Goal: Feedback & Contribution: Contribute content

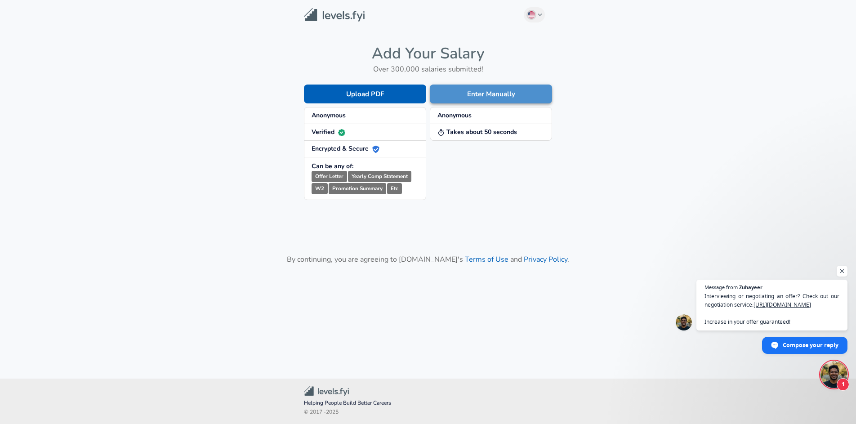
click at [481, 93] on button "Enter Manually" at bounding box center [491, 93] width 122 height 19
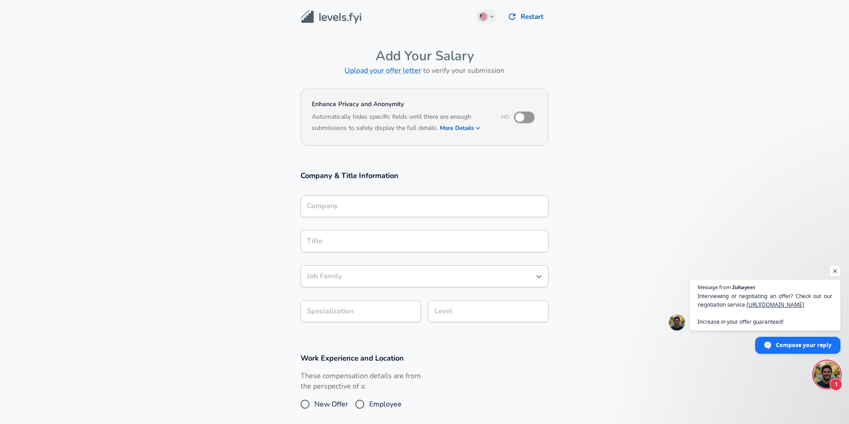
click at [522, 114] on input "checkbox" at bounding box center [519, 117] width 51 height 17
checkbox input "true"
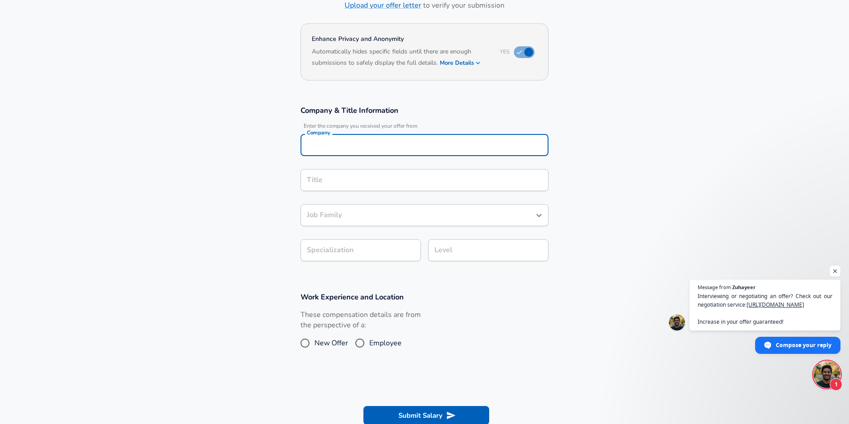
scroll to position [74, 0]
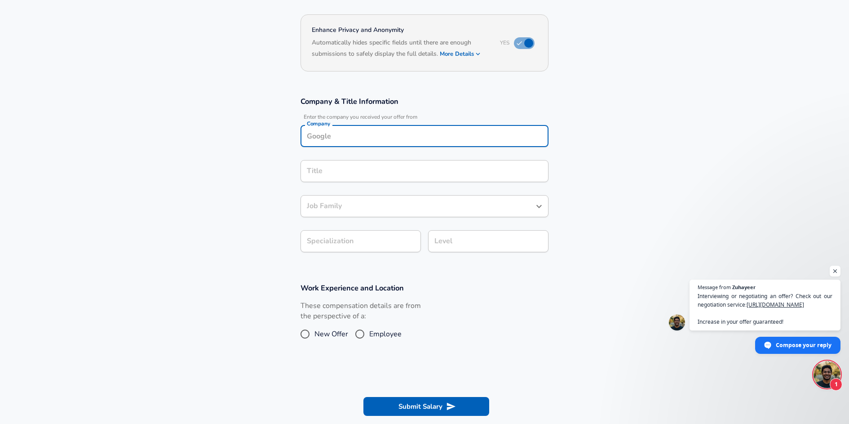
click at [409, 143] on div "Company" at bounding box center [425, 136] width 248 height 22
type input "Apple"
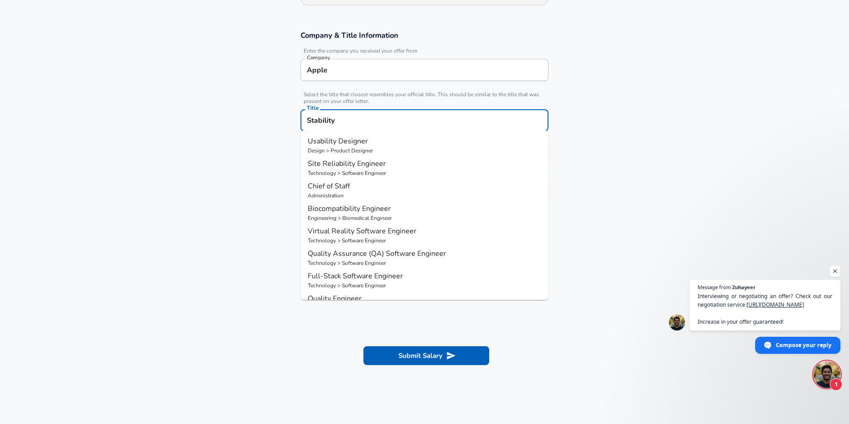
scroll to position [29, 0]
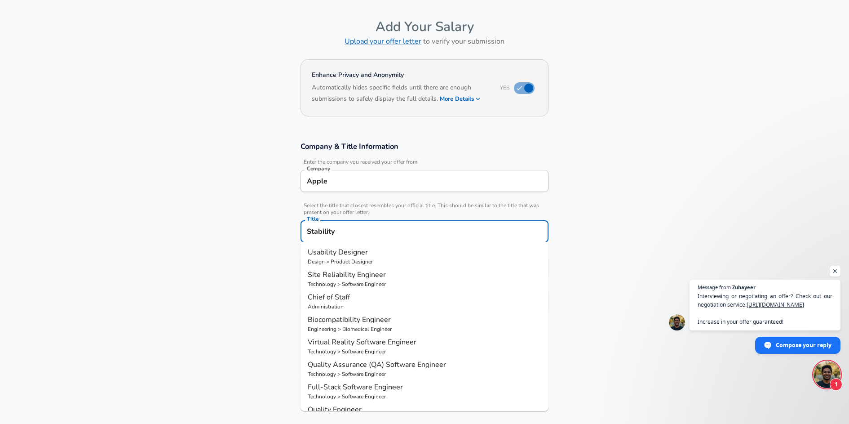
drag, startPoint x: 342, startPoint y: 230, endPoint x: 280, endPoint y: 229, distance: 62.0
click at [280, 229] on section "Company & Title Information Enter the company you received your offer from Comp…" at bounding box center [424, 232] width 849 height 202
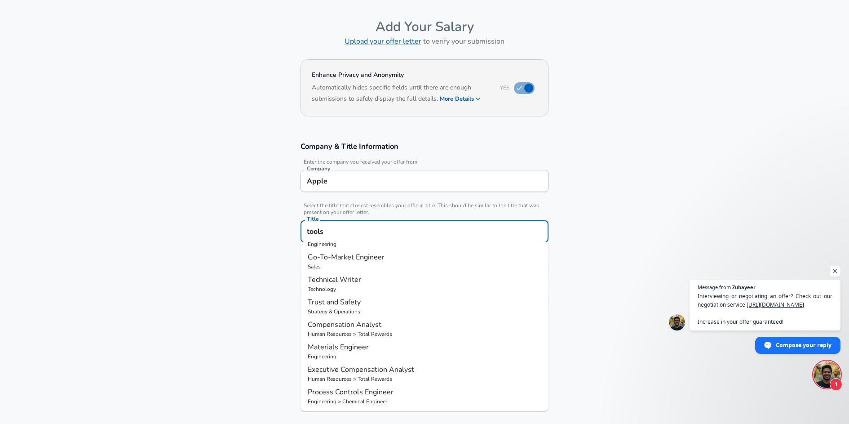
scroll to position [77, 0]
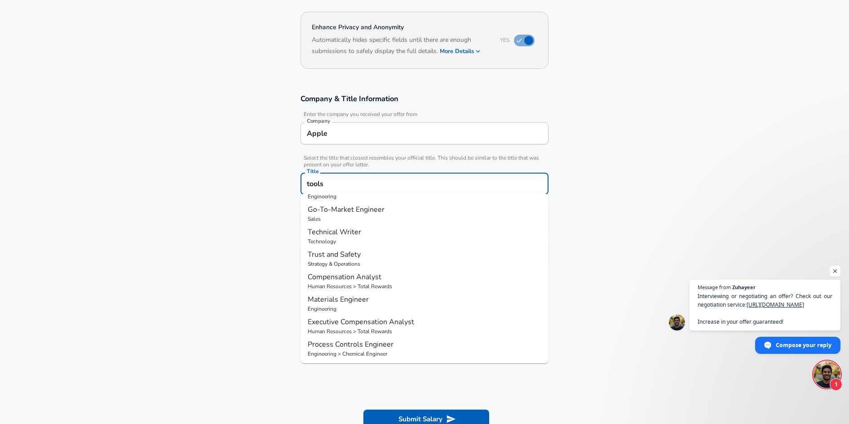
drag, startPoint x: 336, startPoint y: 179, endPoint x: 292, endPoint y: 177, distance: 44.5
click at [292, 178] on div "Company & Title Information Enter the company you received your offer from Comp…" at bounding box center [425, 182] width 270 height 178
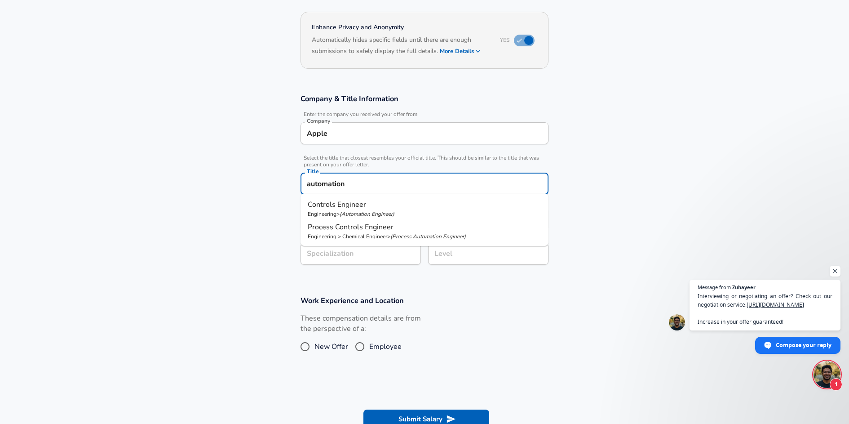
drag, startPoint x: 356, startPoint y: 185, endPoint x: 264, endPoint y: 176, distance: 92.1
click at [269, 177] on section "Company & Title Information Enter the company you received your offer from Comp…" at bounding box center [424, 184] width 849 height 202
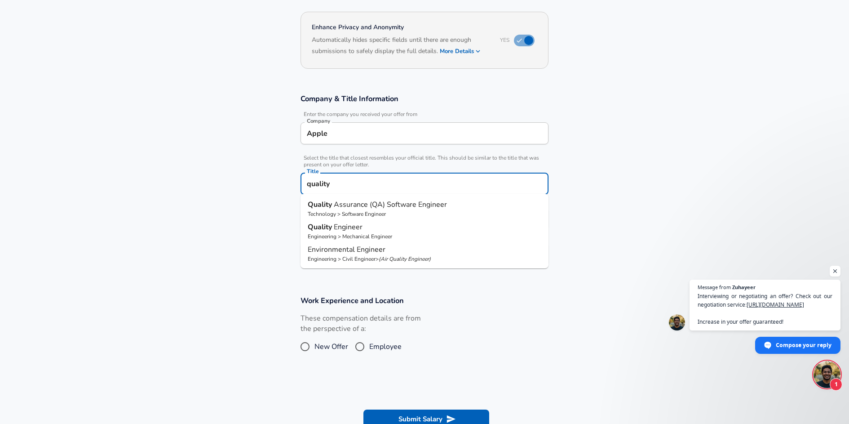
click at [359, 227] on span "Engineer" at bounding box center [348, 227] width 29 height 10
type input "Quality Engineer"
type input "Quality"
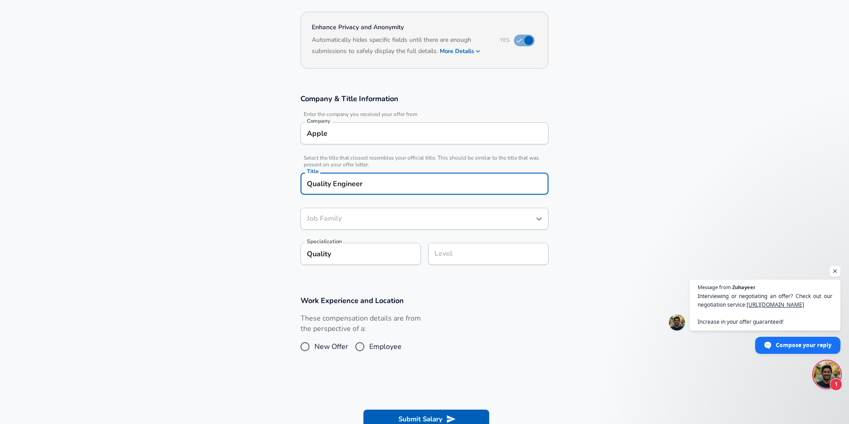
type input "Mechanical Engineer"
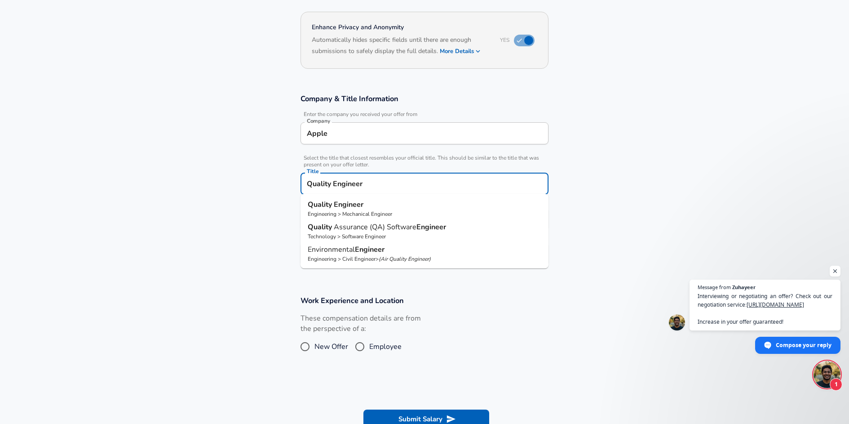
drag, startPoint x: 356, startPoint y: 177, endPoint x: 296, endPoint y: 177, distance: 60.7
click at [296, 177] on div "Company & Title Information Enter the company you received your offer from Comp…" at bounding box center [425, 182] width 270 height 178
click at [392, 229] on span "Assurance (QA) Software" at bounding box center [375, 227] width 83 height 10
type input "Quality Assurance (QA) Software Engineer"
type input "Testing (SDET)"
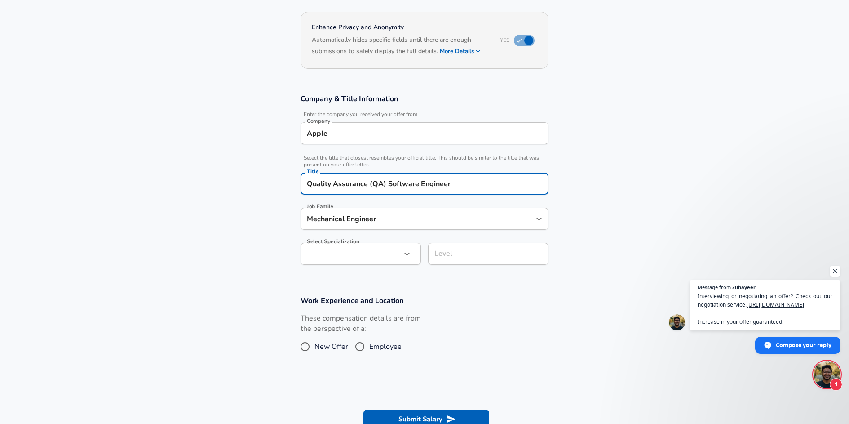
type input "Software Engineer"
click at [411, 221] on input "Software Engineer" at bounding box center [418, 219] width 227 height 14
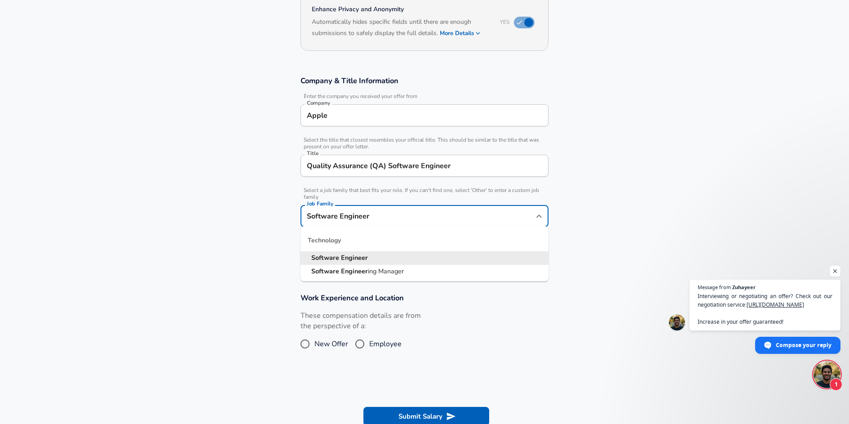
click at [332, 258] on strong "Software" at bounding box center [326, 257] width 30 height 9
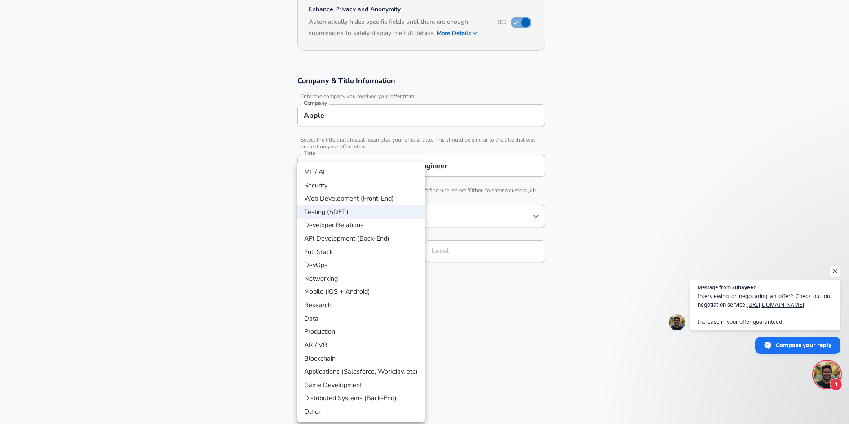
scroll to position [122, 0]
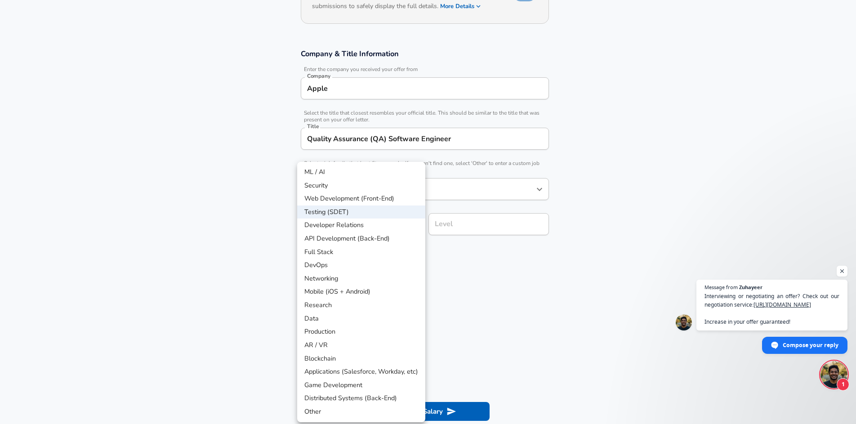
click at [399, 251] on body "English ([GEOGRAPHIC_DATA]) Change Restart Add Your Salary Upload your offer le…" at bounding box center [428, 90] width 856 height 424
click at [262, 194] on div at bounding box center [428, 212] width 856 height 424
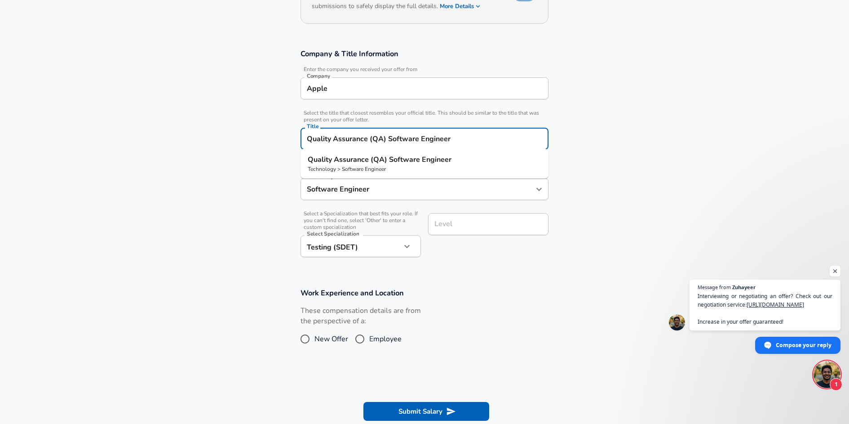
click at [385, 134] on input "Quality Assurance (QA) Software Engineer" at bounding box center [425, 139] width 240 height 14
drag, startPoint x: 479, startPoint y: 138, endPoint x: 270, endPoint y: 128, distance: 208.8
click at [270, 128] on section "Company & Title Information Enter the company you received your offer from Comp…" at bounding box center [424, 157] width 849 height 239
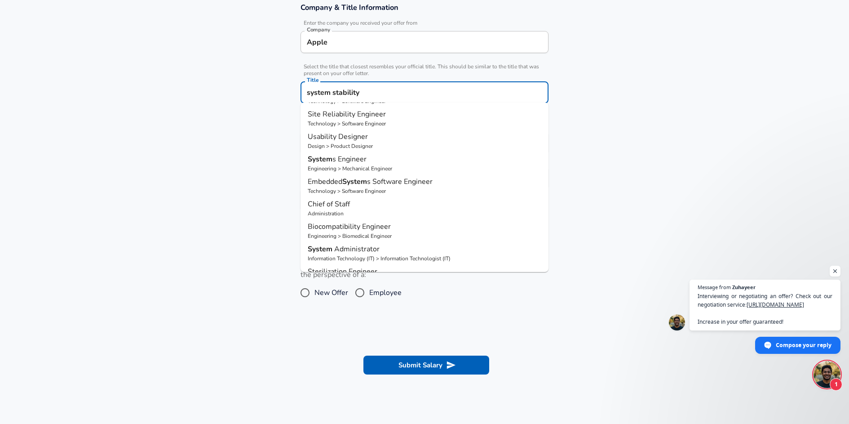
scroll to position [0, 0]
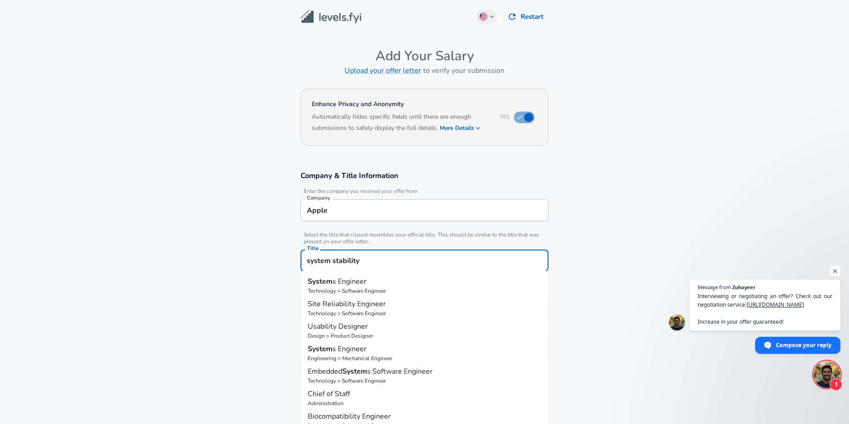
click at [378, 260] on input "system stability" at bounding box center [425, 260] width 240 height 14
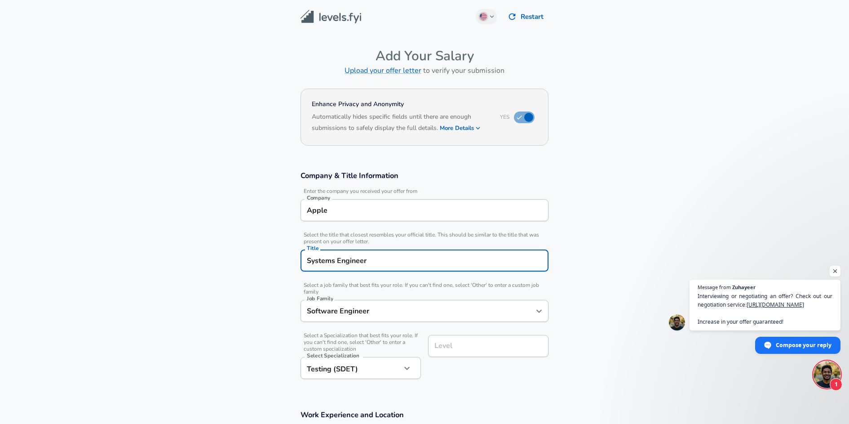
scroll to position [76, 0]
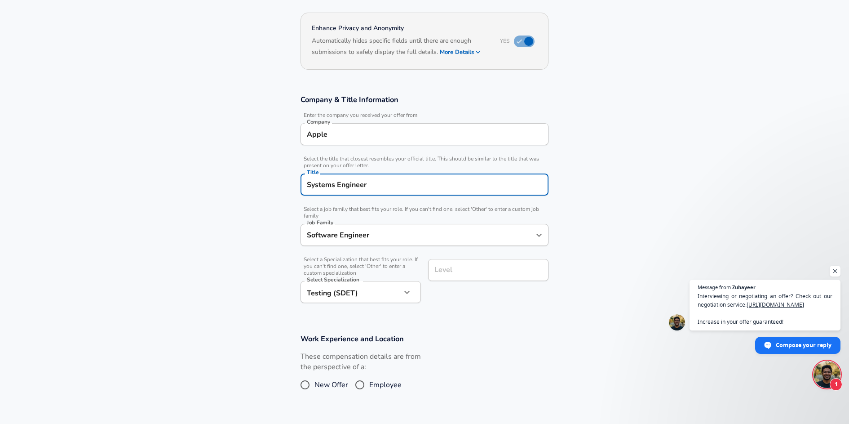
click at [381, 182] on input "Systems Engineer" at bounding box center [425, 185] width 240 height 14
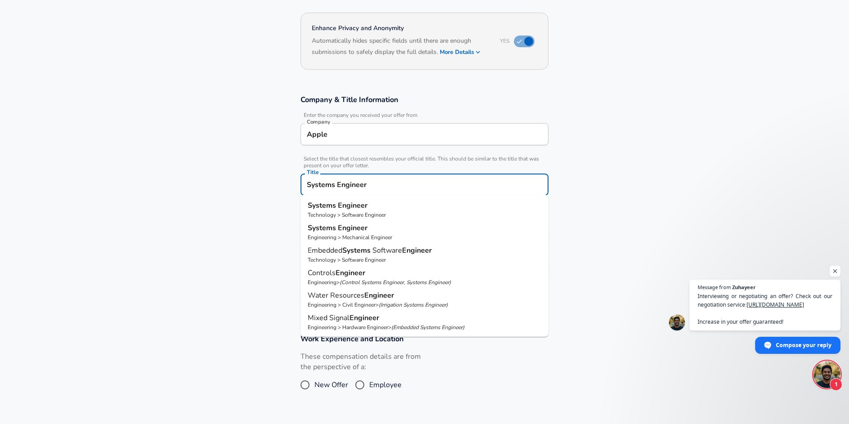
drag, startPoint x: 381, startPoint y: 182, endPoint x: 231, endPoint y: 168, distance: 150.3
click at [231, 168] on section "Company & Title Information Enter the company you received your offer from Comp…" at bounding box center [424, 203] width 849 height 239
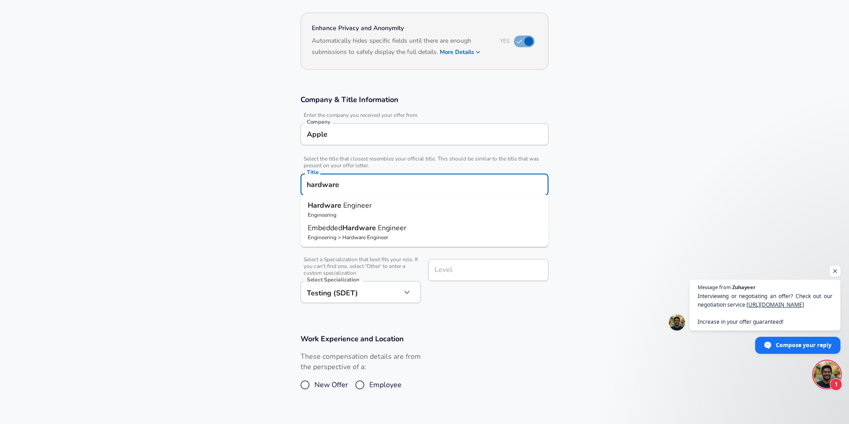
click at [352, 209] on span "Engineer" at bounding box center [357, 205] width 29 height 10
type input "Hardware Engineer"
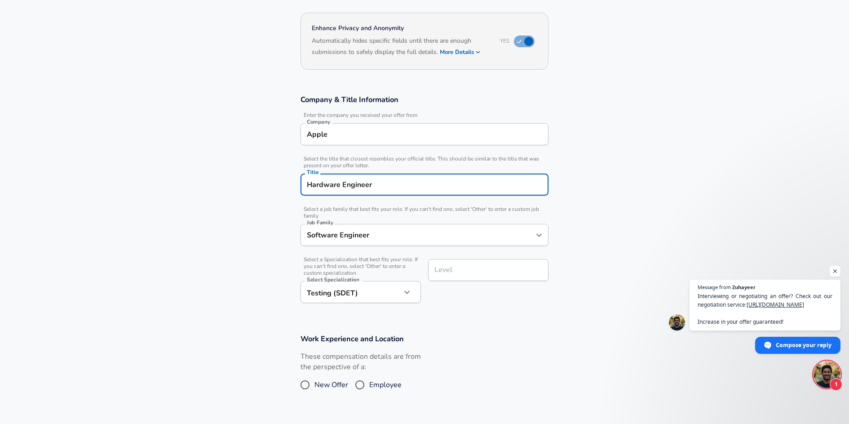
type input "Hardware Engineer"
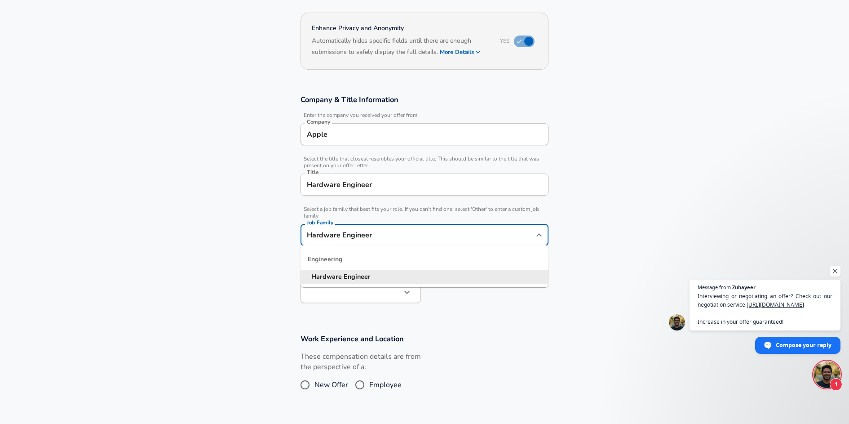
click at [398, 237] on input "Hardware Engineer" at bounding box center [418, 235] width 227 height 14
click at [400, 235] on input "Hardware Engineer" at bounding box center [418, 235] width 227 height 14
click at [293, 268] on div "Company & Title Information Enter the company you received your offer from Comp…" at bounding box center [425, 201] width 270 height 215
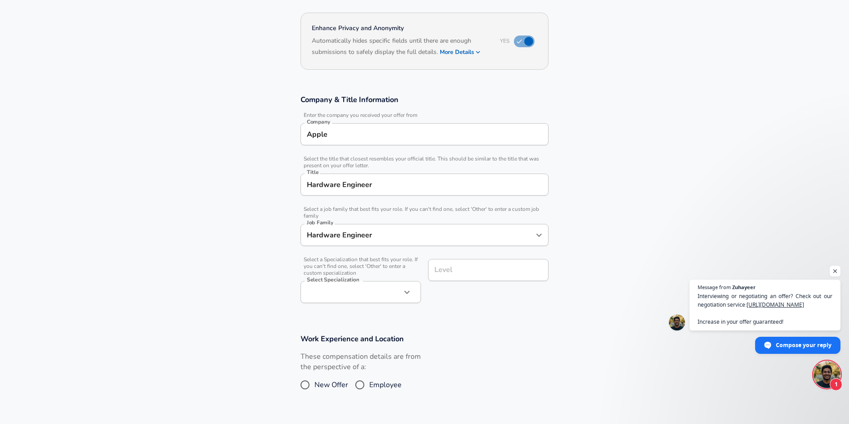
click at [404, 297] on button "button" at bounding box center [407, 291] width 15 height 15
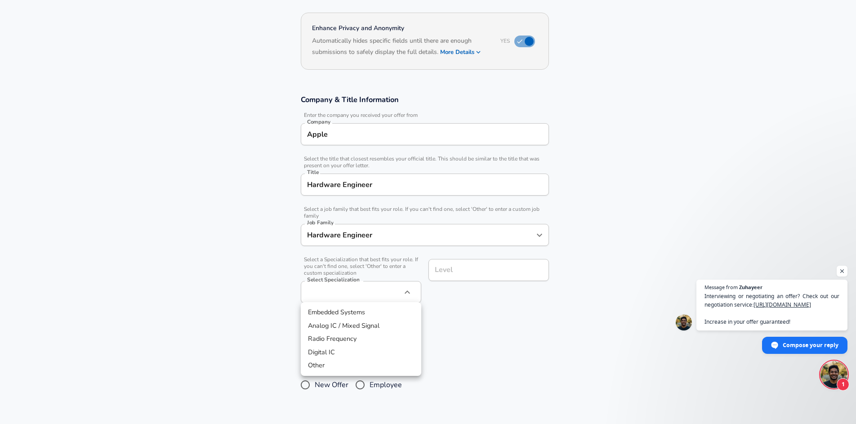
click at [326, 362] on li "Other" at bounding box center [361, 365] width 120 height 13
type input "Other"
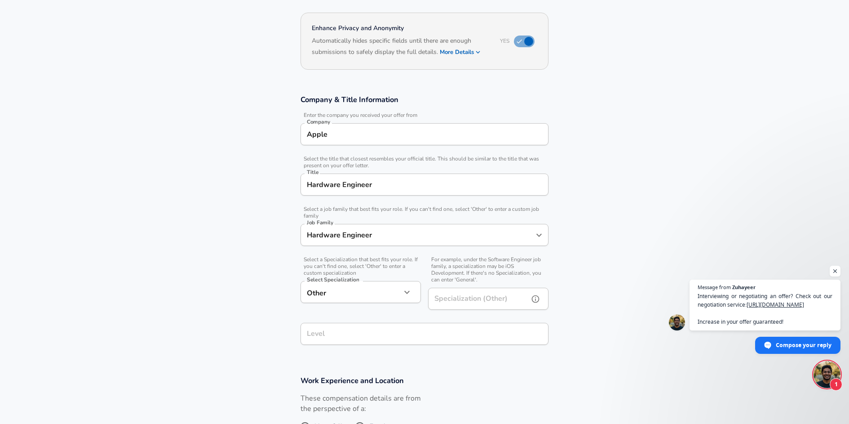
click at [496, 297] on input "Specialization (Other)" at bounding box center [476, 299] width 97 height 22
drag, startPoint x: 472, startPoint y: 291, endPoint x: 432, endPoint y: 294, distance: 39.7
click at [430, 294] on input "Mac products" at bounding box center [476, 299] width 97 height 22
drag, startPoint x: 491, startPoint y: 295, endPoint x: 448, endPoint y: 296, distance: 42.7
click at [448, 296] on input "Mac products" at bounding box center [476, 299] width 97 height 22
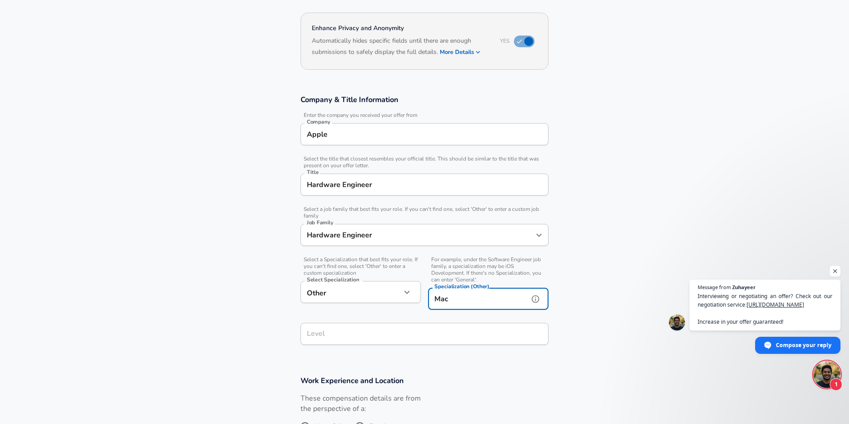
type input "Mac"
click at [435, 329] on input "Level" at bounding box center [425, 334] width 240 height 14
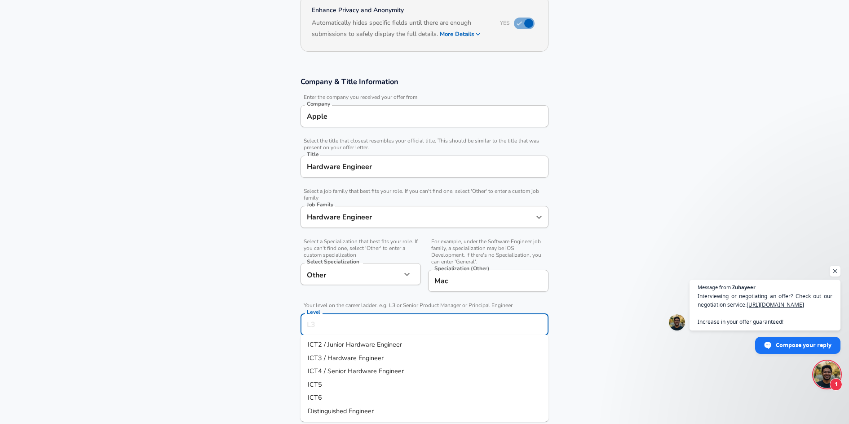
click at [351, 372] on span "ICT4 / Senior Hardware Engineer" at bounding box center [356, 370] width 96 height 9
type input "ICT4 / Senior Hardware Engineer"
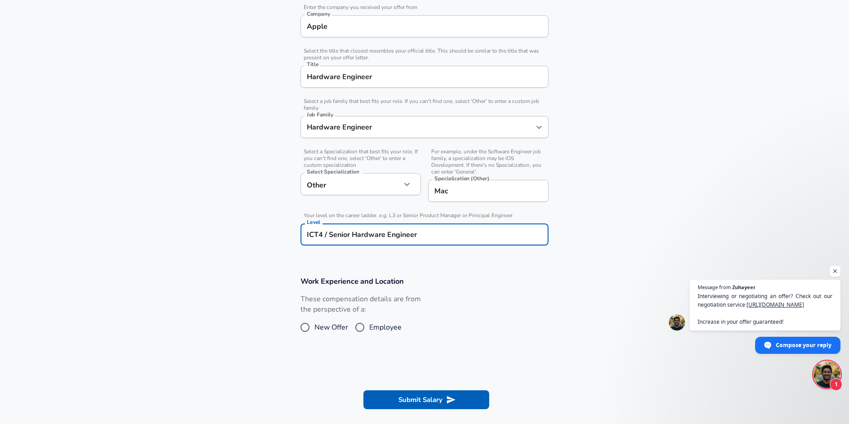
scroll to position [284, 0]
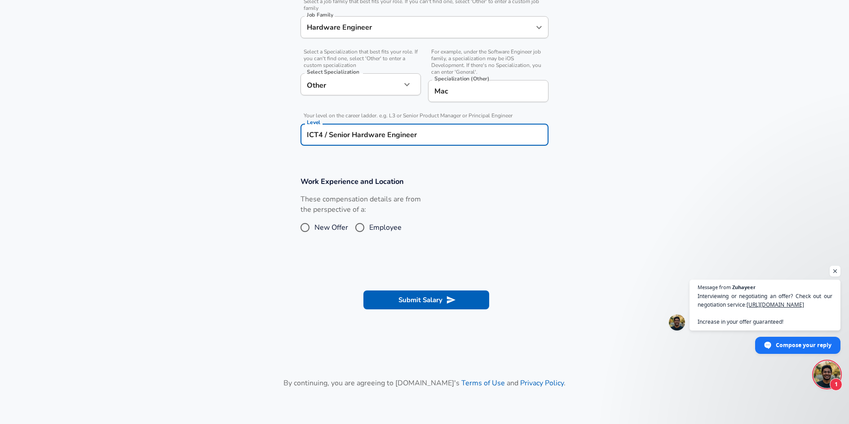
click at [360, 225] on input "Employee" at bounding box center [360, 227] width 19 height 14
radio input "true"
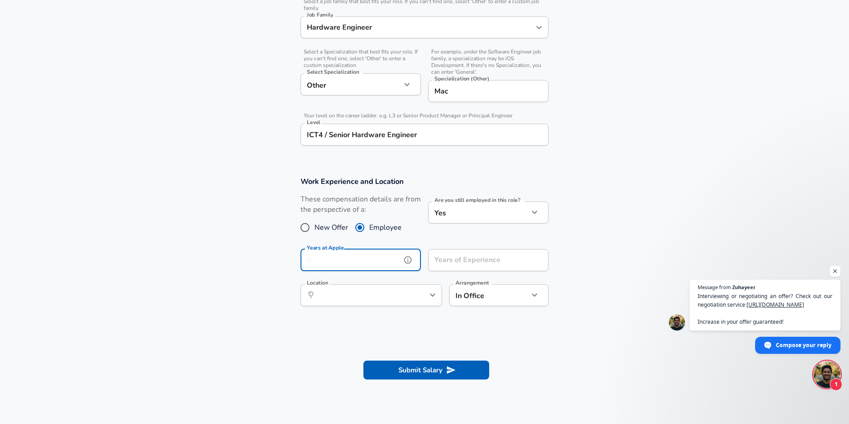
click at [385, 259] on input "Years at Apple" at bounding box center [351, 260] width 101 height 22
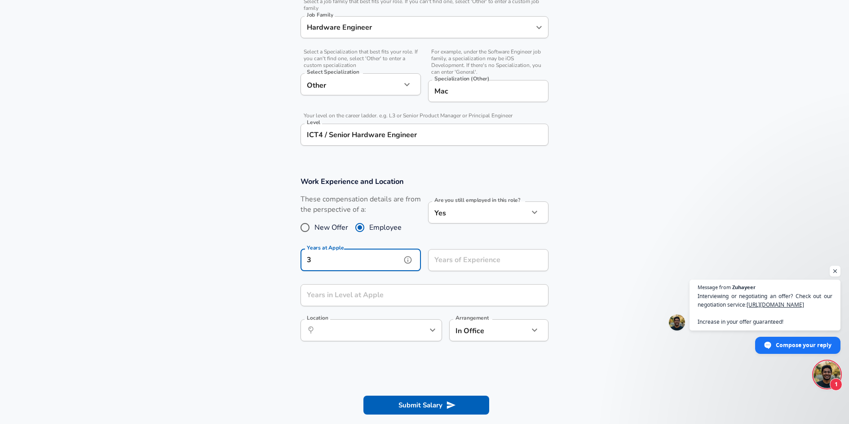
type input "3"
click at [500, 262] on input "Years of Experience" at bounding box center [478, 260] width 101 height 22
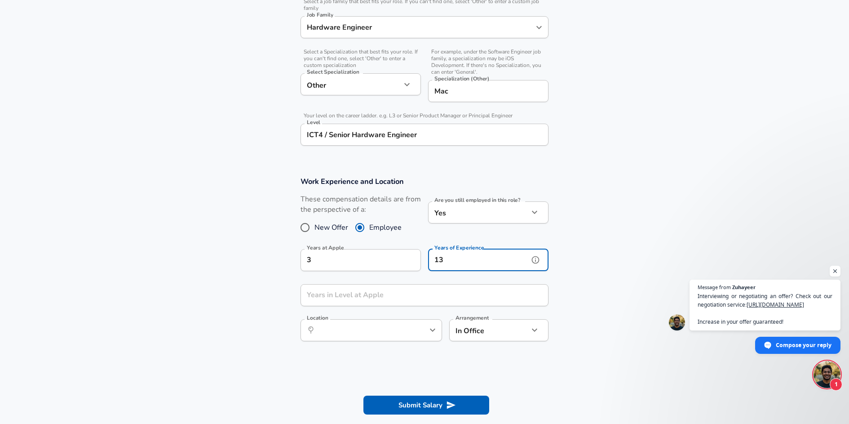
type input "13"
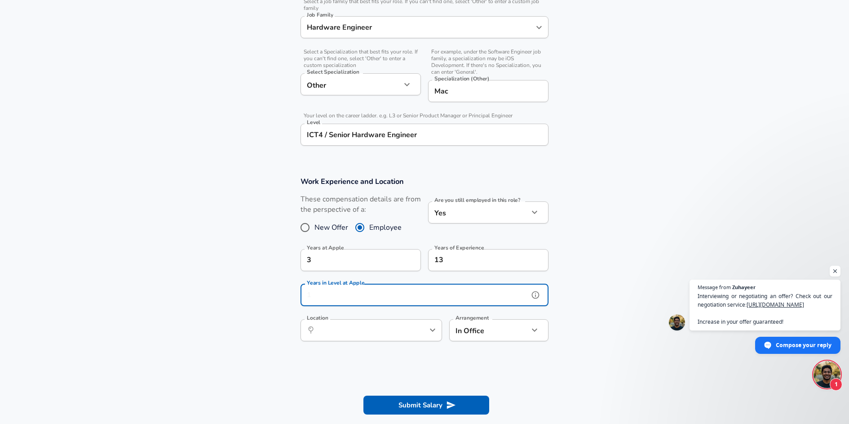
click at [407, 292] on input "Years in Level at Apple" at bounding box center [415, 295] width 228 height 22
type input "2"
click at [421, 329] on icon "help" at bounding box center [417, 329] width 9 height 9
type input "3"
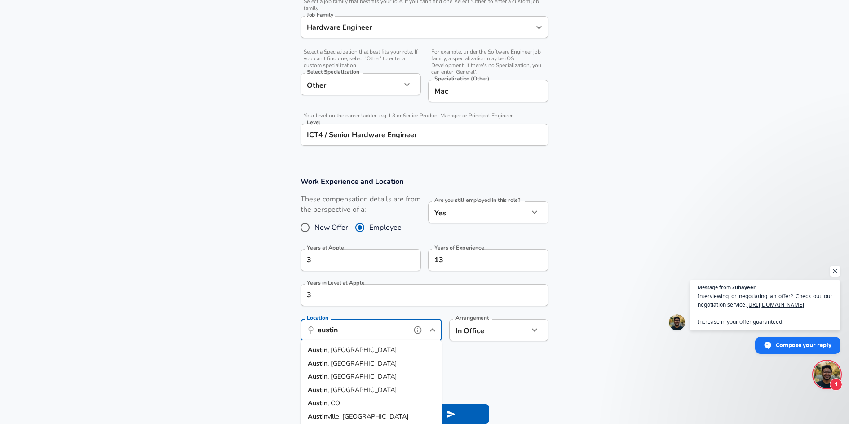
click at [355, 347] on li "[GEOGRAPHIC_DATA] , [GEOGRAPHIC_DATA]" at bounding box center [372, 349] width 142 height 13
type input "[GEOGRAPHIC_DATA], [GEOGRAPHIC_DATA]"
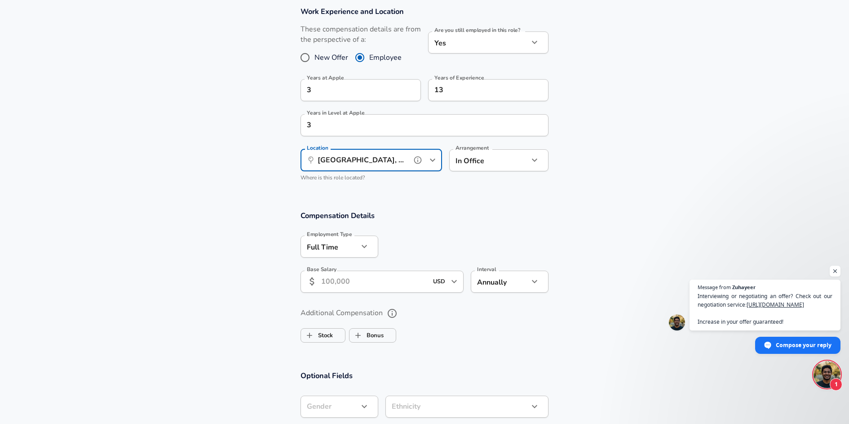
scroll to position [455, 0]
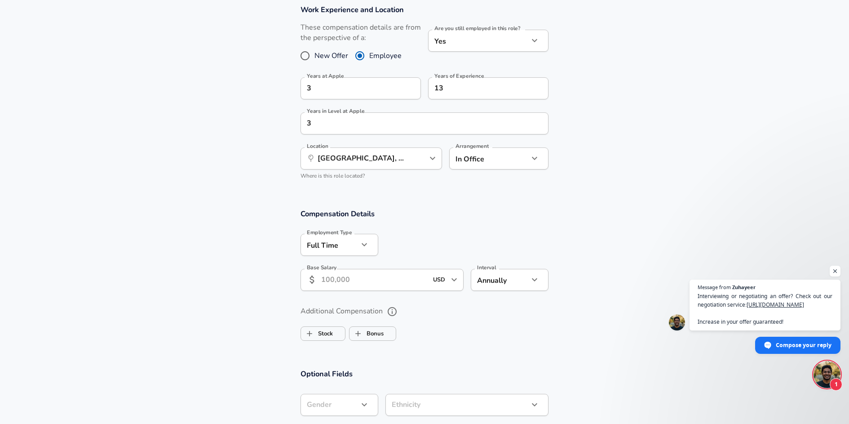
click at [380, 283] on input "Base Salary" at bounding box center [374, 280] width 107 height 22
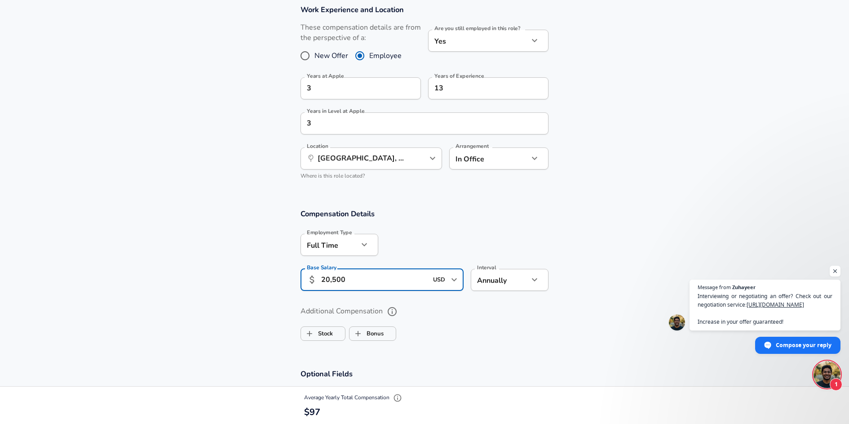
type input "205,000"
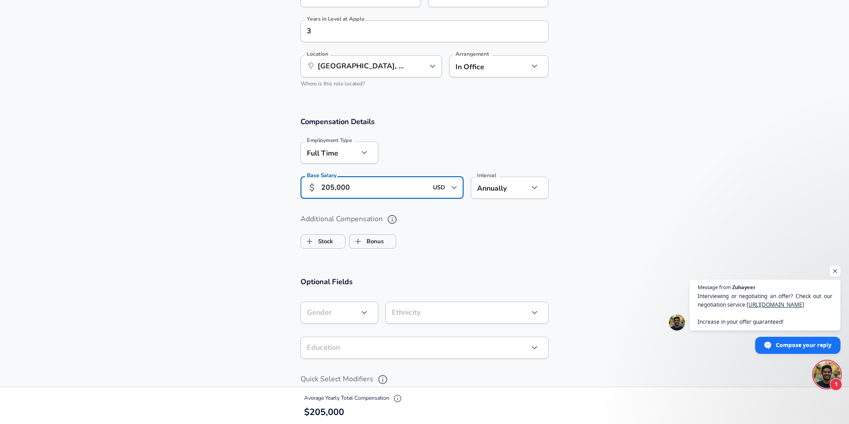
scroll to position [560, 0]
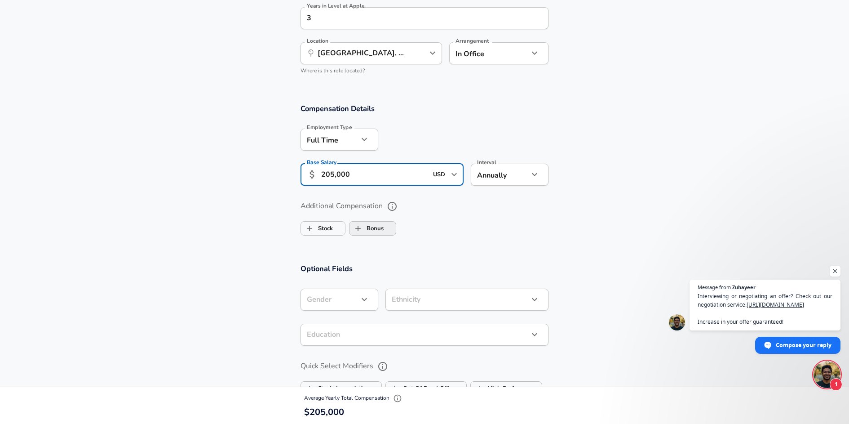
click at [376, 222] on label "Bonus" at bounding box center [367, 228] width 34 height 17
checkbox input "true"
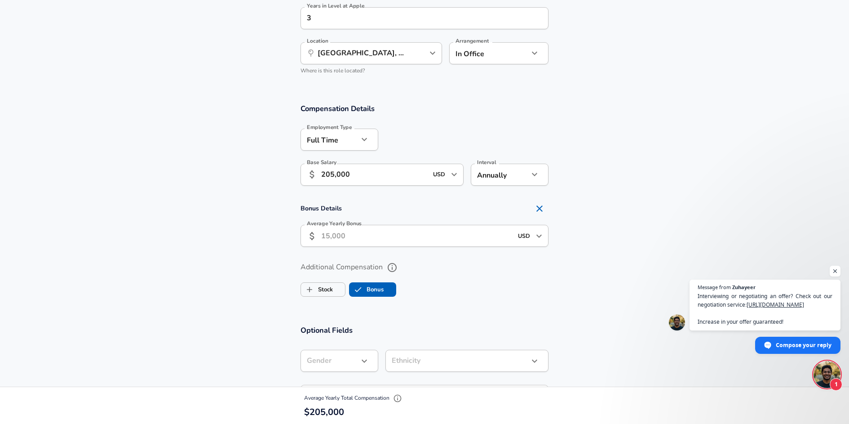
click at [355, 232] on input "Average Yearly Bonus" at bounding box center [416, 236] width 191 height 22
type input "15,000"
click at [428, 276] on div "Additional Compensation Stock Bonus" at bounding box center [425, 280] width 248 height 40
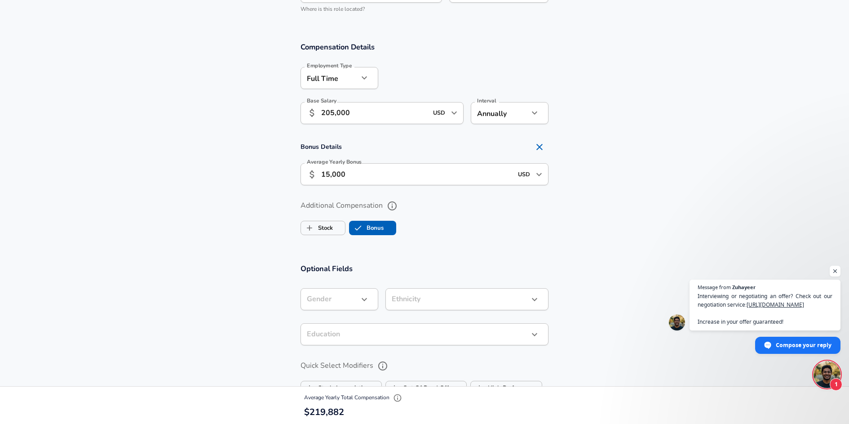
scroll to position [703, 0]
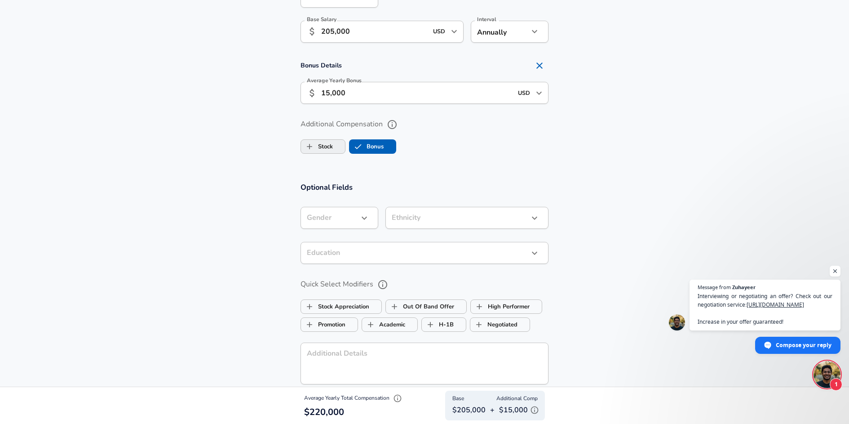
click at [324, 142] on label "Stock" at bounding box center [317, 146] width 32 height 17
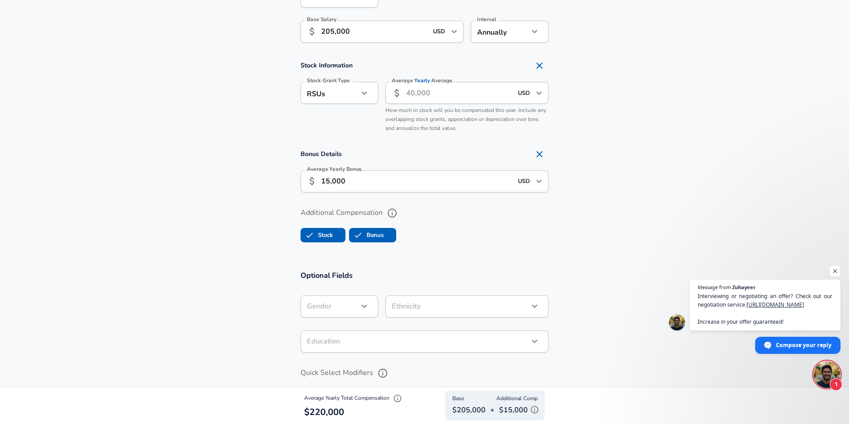
checkbox input "true"
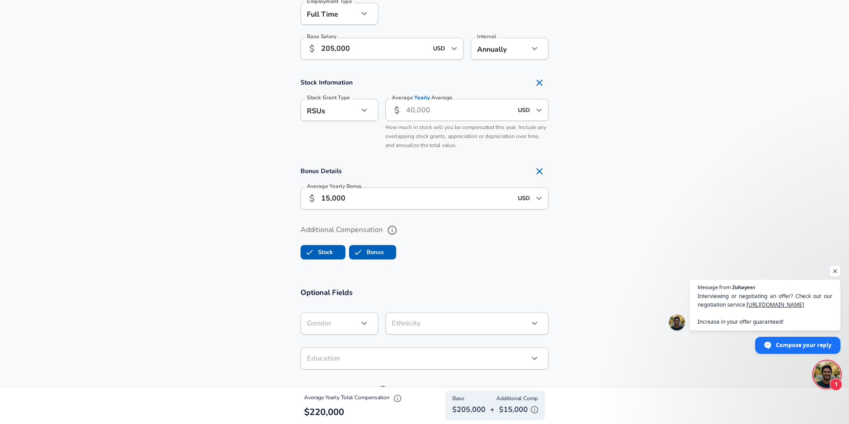
click at [429, 97] on span "Yearly" at bounding box center [423, 98] width 16 height 8
click at [429, 99] on input "Average Yearly Average" at bounding box center [459, 110] width 107 height 22
click at [429, 107] on input "Average Yearly Average" at bounding box center [459, 110] width 107 height 22
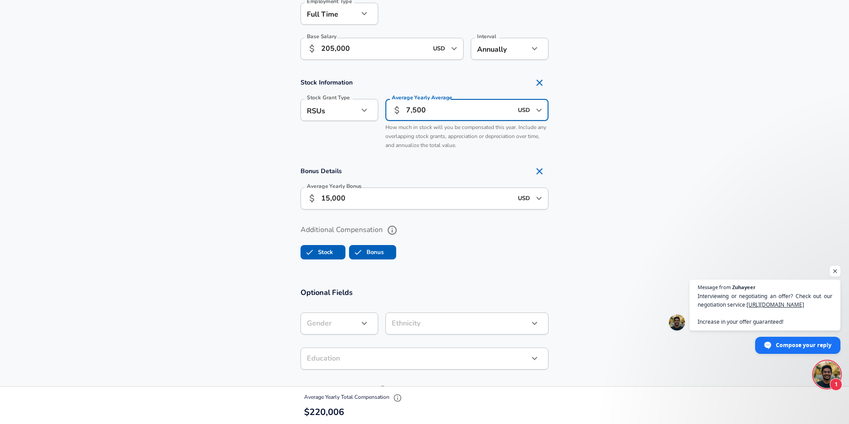
type input "75,000"
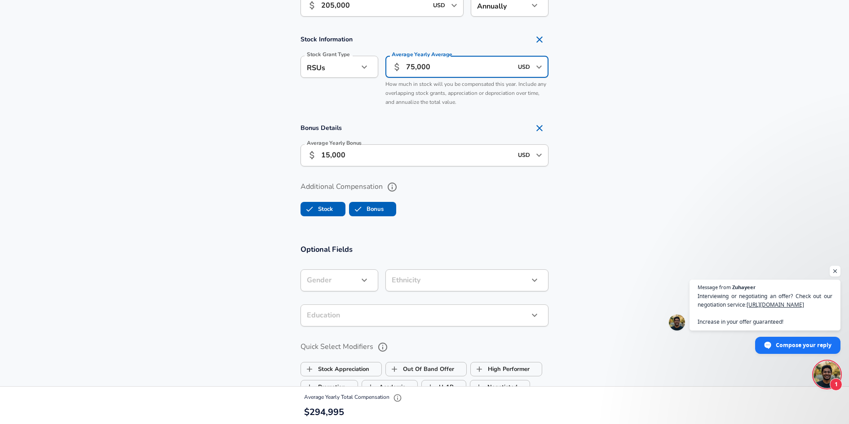
scroll to position [824, 0]
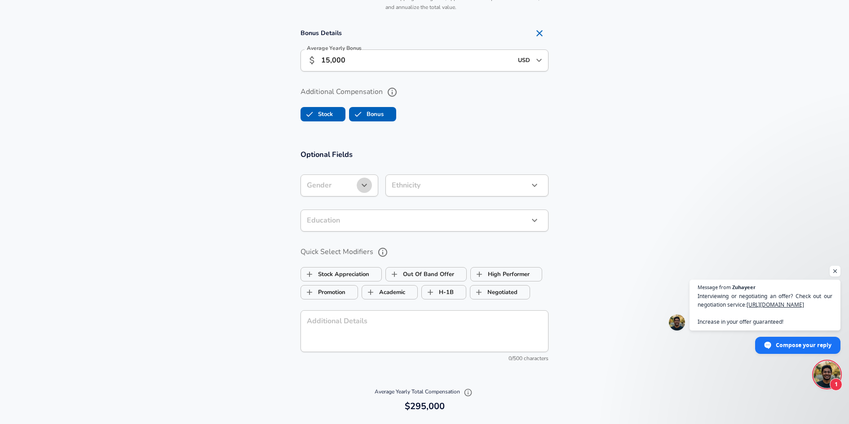
click at [367, 180] on icon "button" at bounding box center [364, 185] width 11 height 11
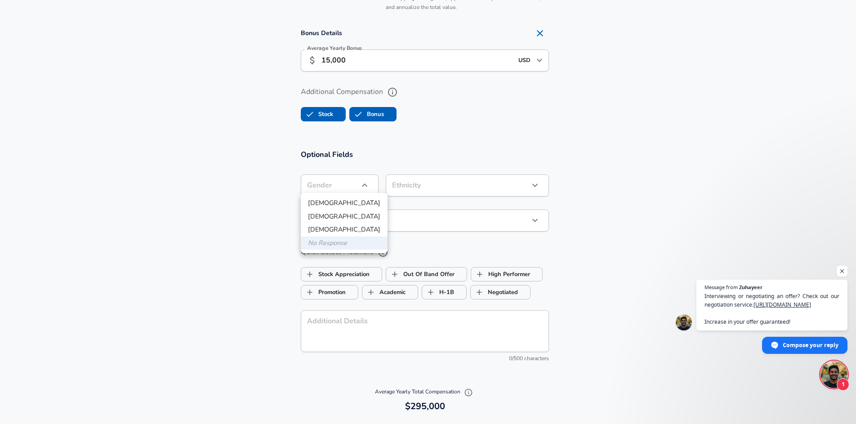
click at [467, 148] on div at bounding box center [428, 212] width 856 height 424
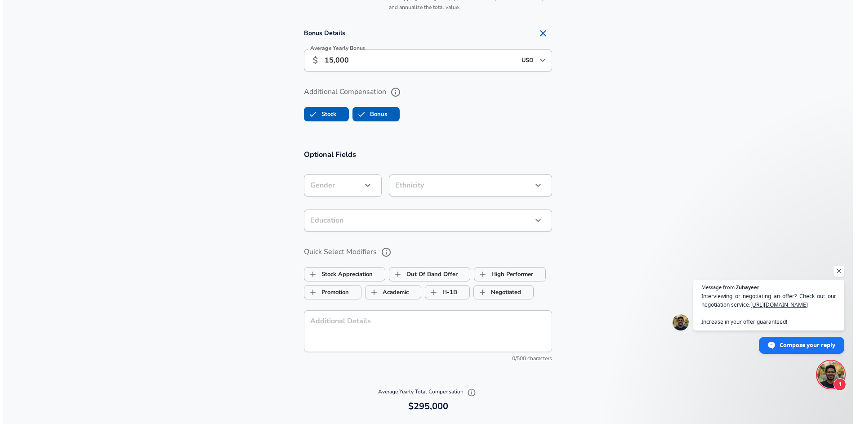
scroll to position [978, 0]
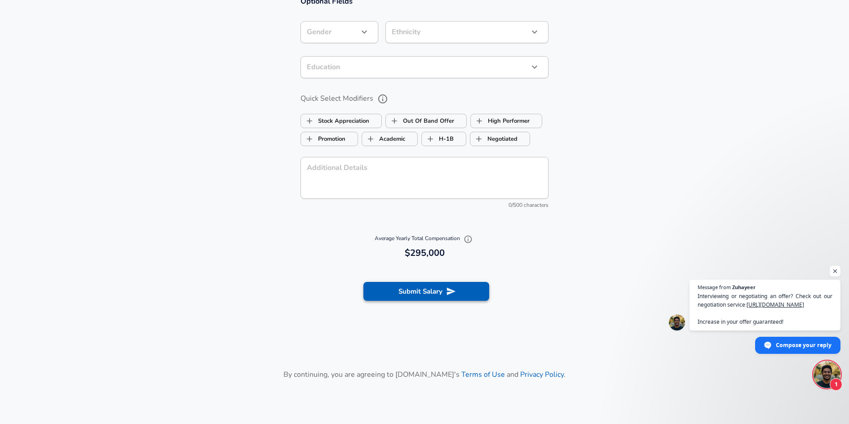
click at [448, 290] on icon "submit" at bounding box center [451, 291] width 9 height 8
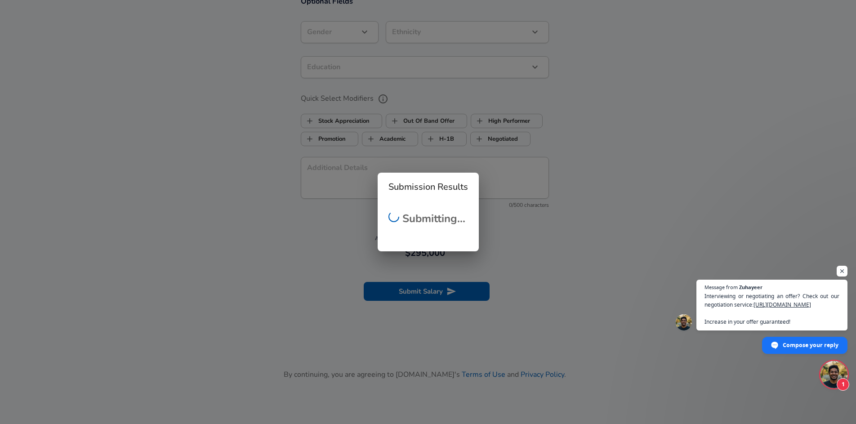
checkbox input "false"
